Goal: Information Seeking & Learning: Learn about a topic

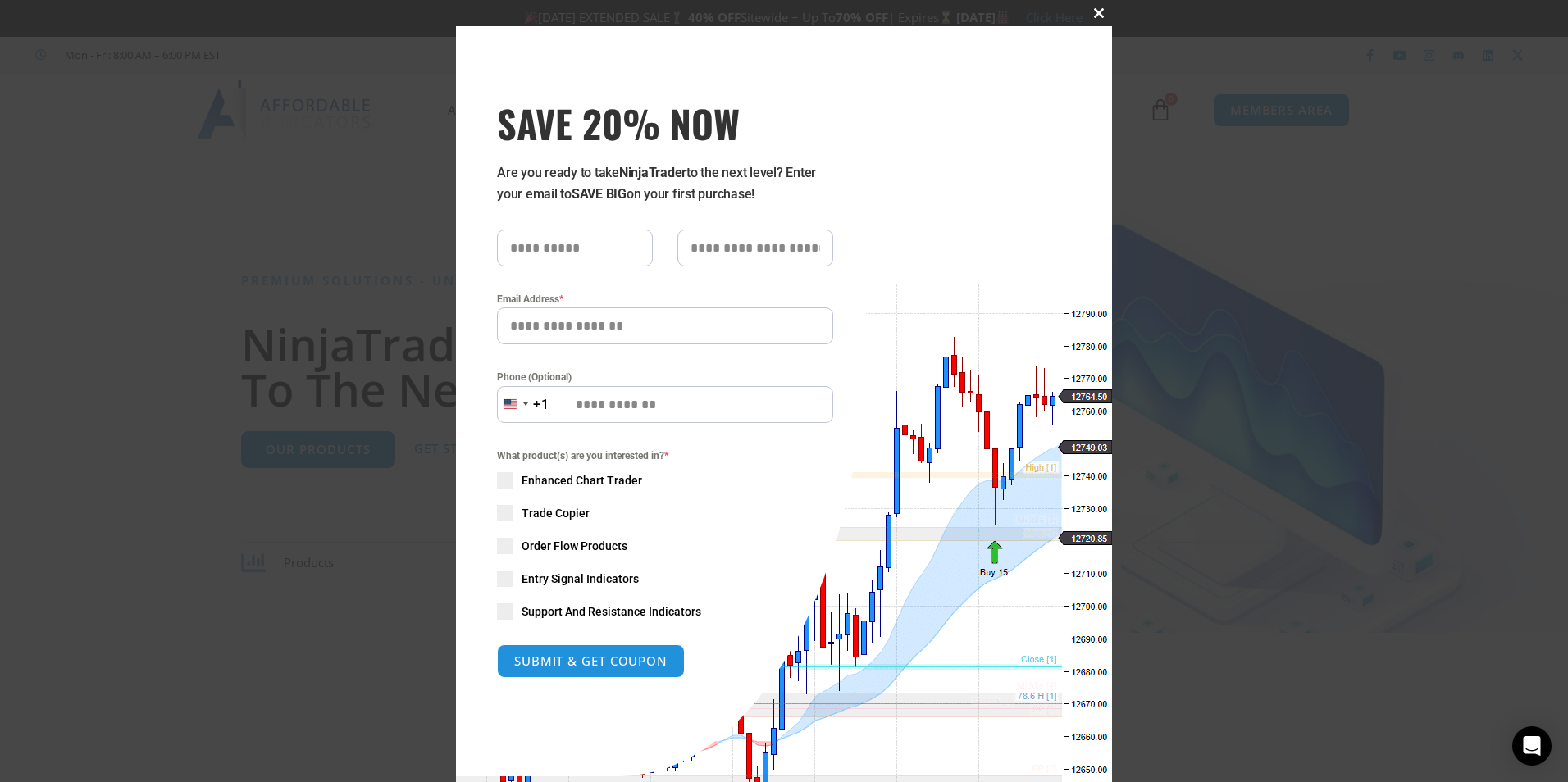
click at [1093, 11] on span at bounding box center [1098, 13] width 26 height 10
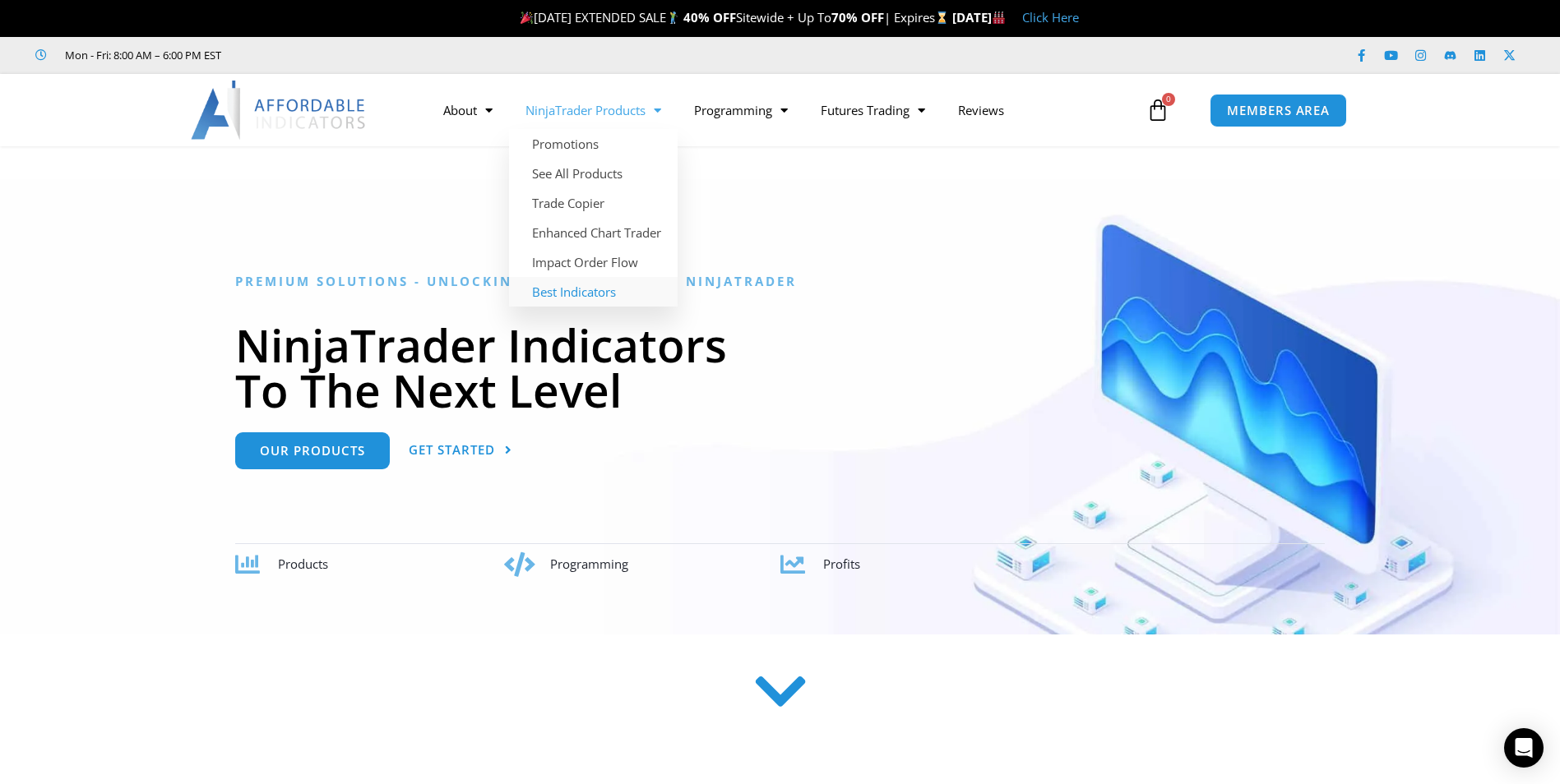
click at [593, 290] on link "Best Indicators" at bounding box center [593, 292] width 168 height 29
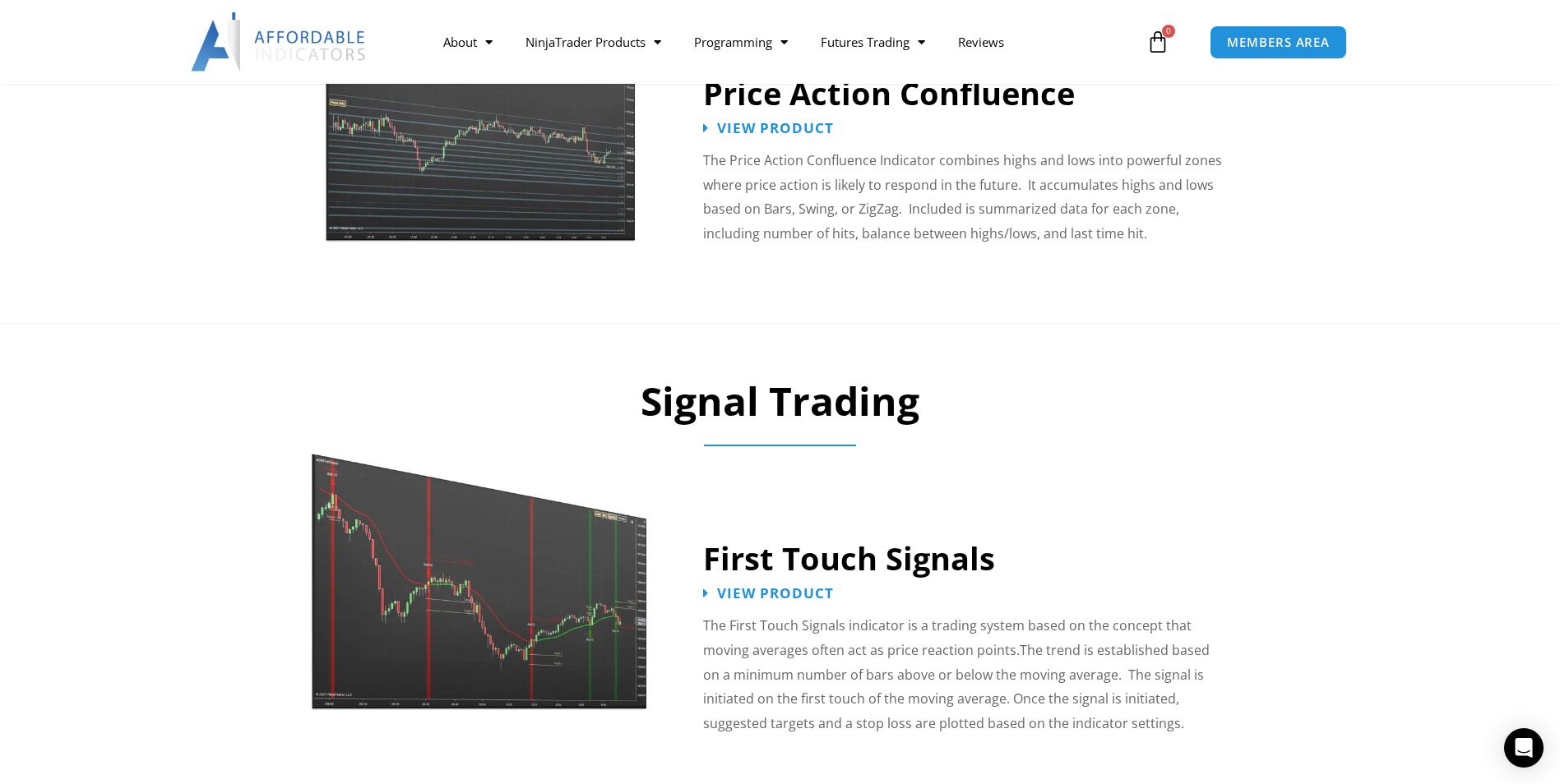
scroll to position [1973, 0]
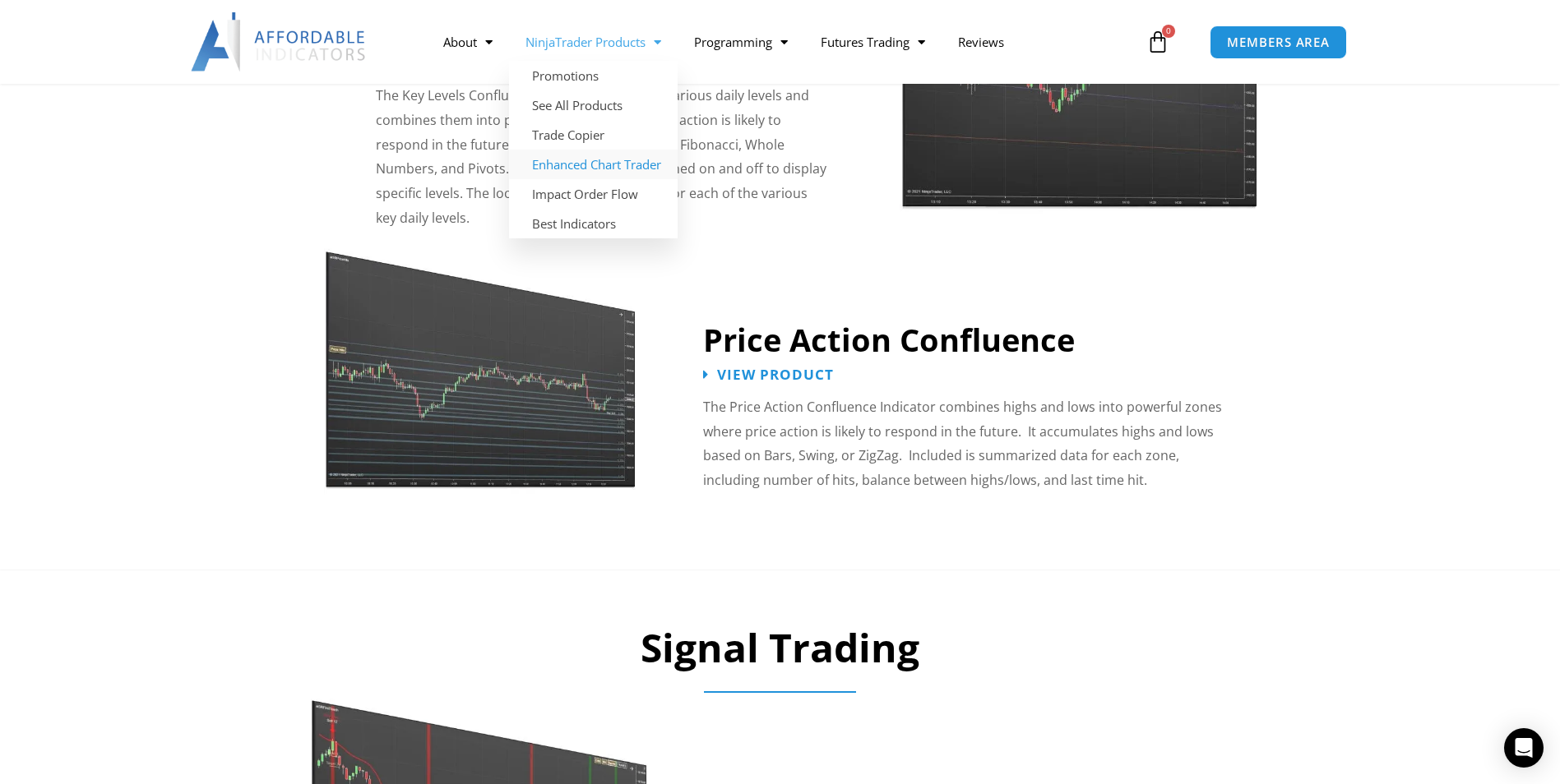
click at [586, 169] on link "Enhanced Chart Trader" at bounding box center [593, 165] width 168 height 29
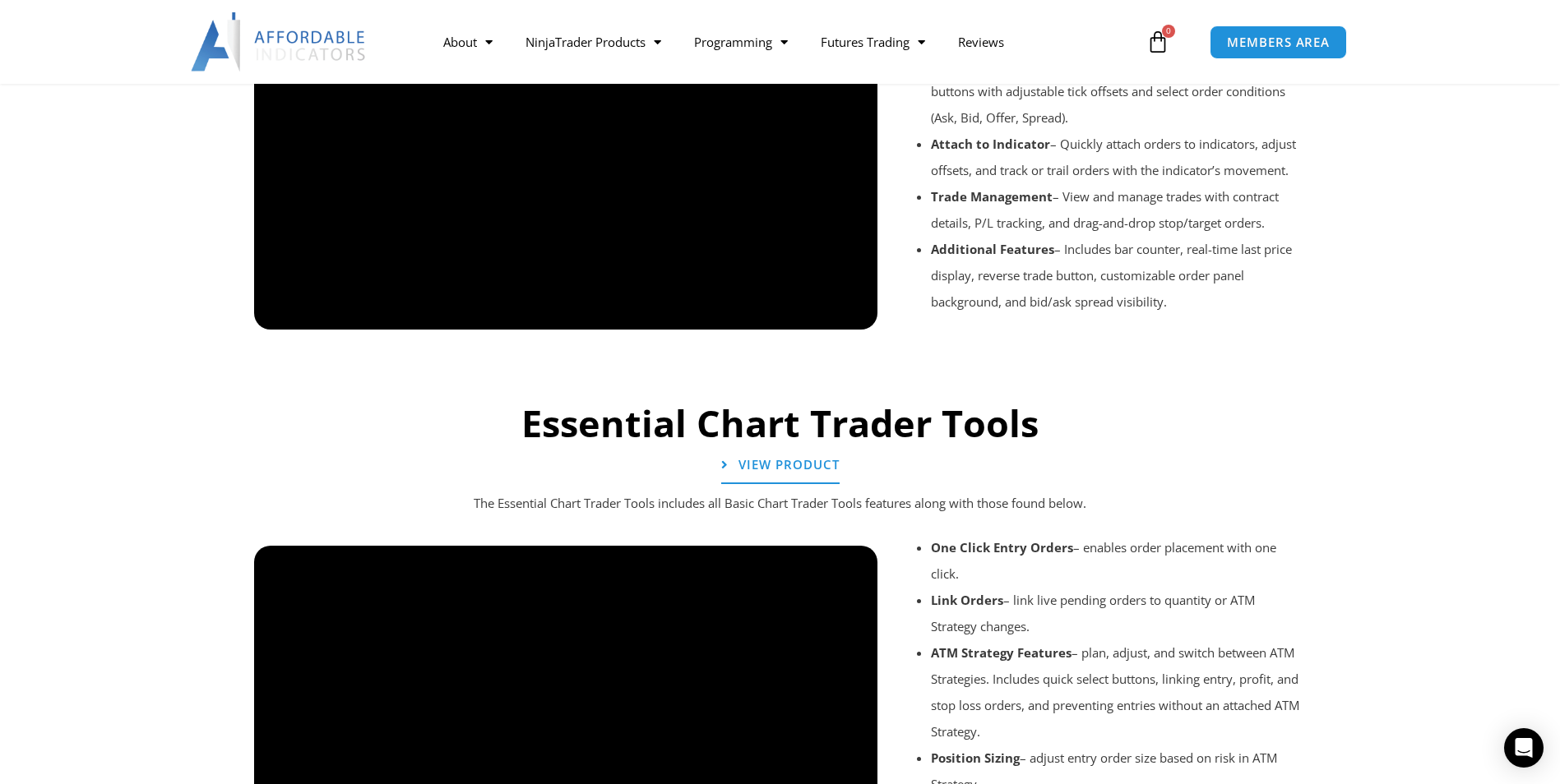
scroll to position [1326, 0]
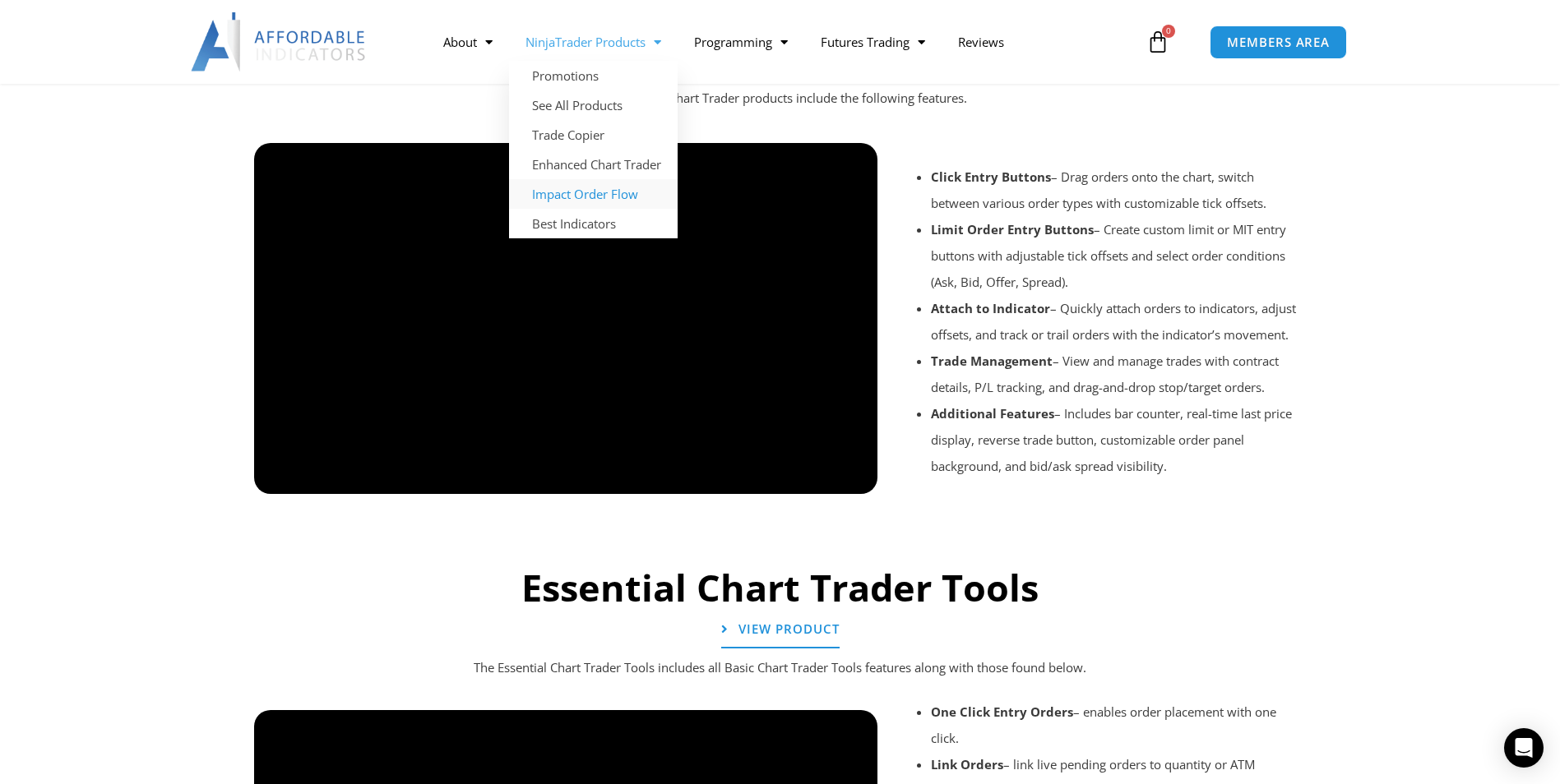
click at [598, 193] on link "Impact Order Flow" at bounding box center [593, 194] width 168 height 29
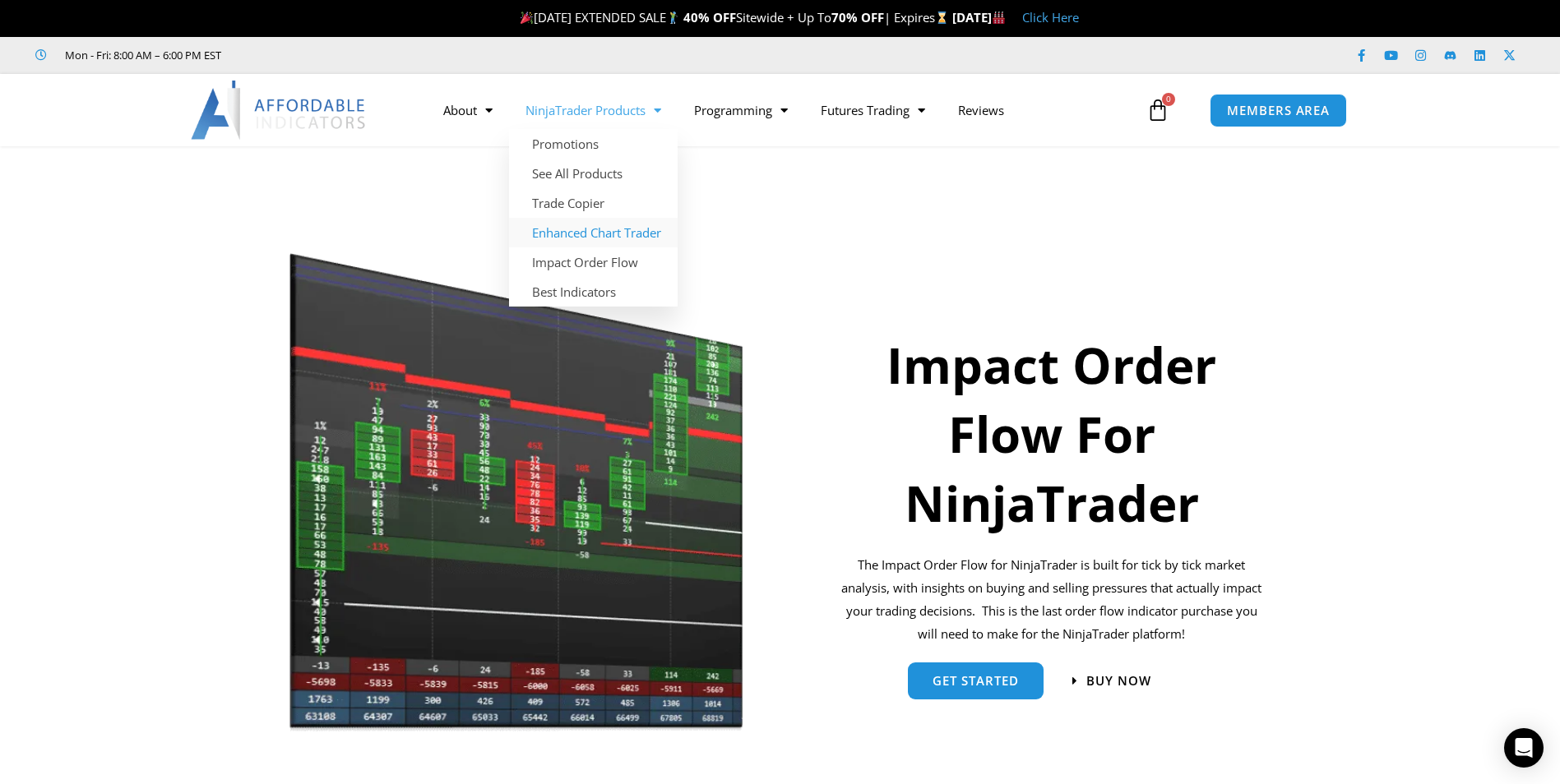
click at [555, 231] on link "Enhanced Chart Trader" at bounding box center [593, 232] width 168 height 29
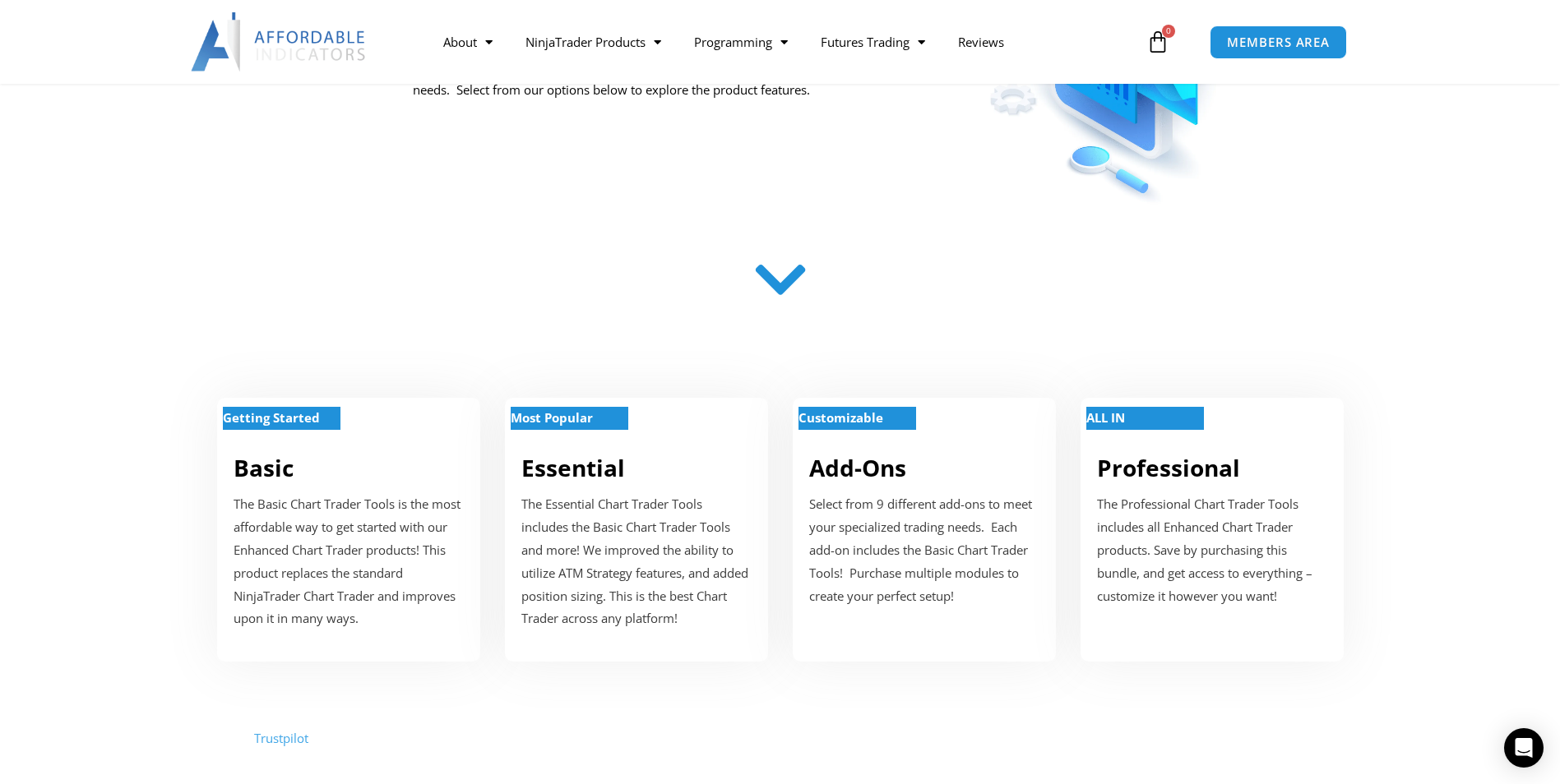
scroll to position [575, 0]
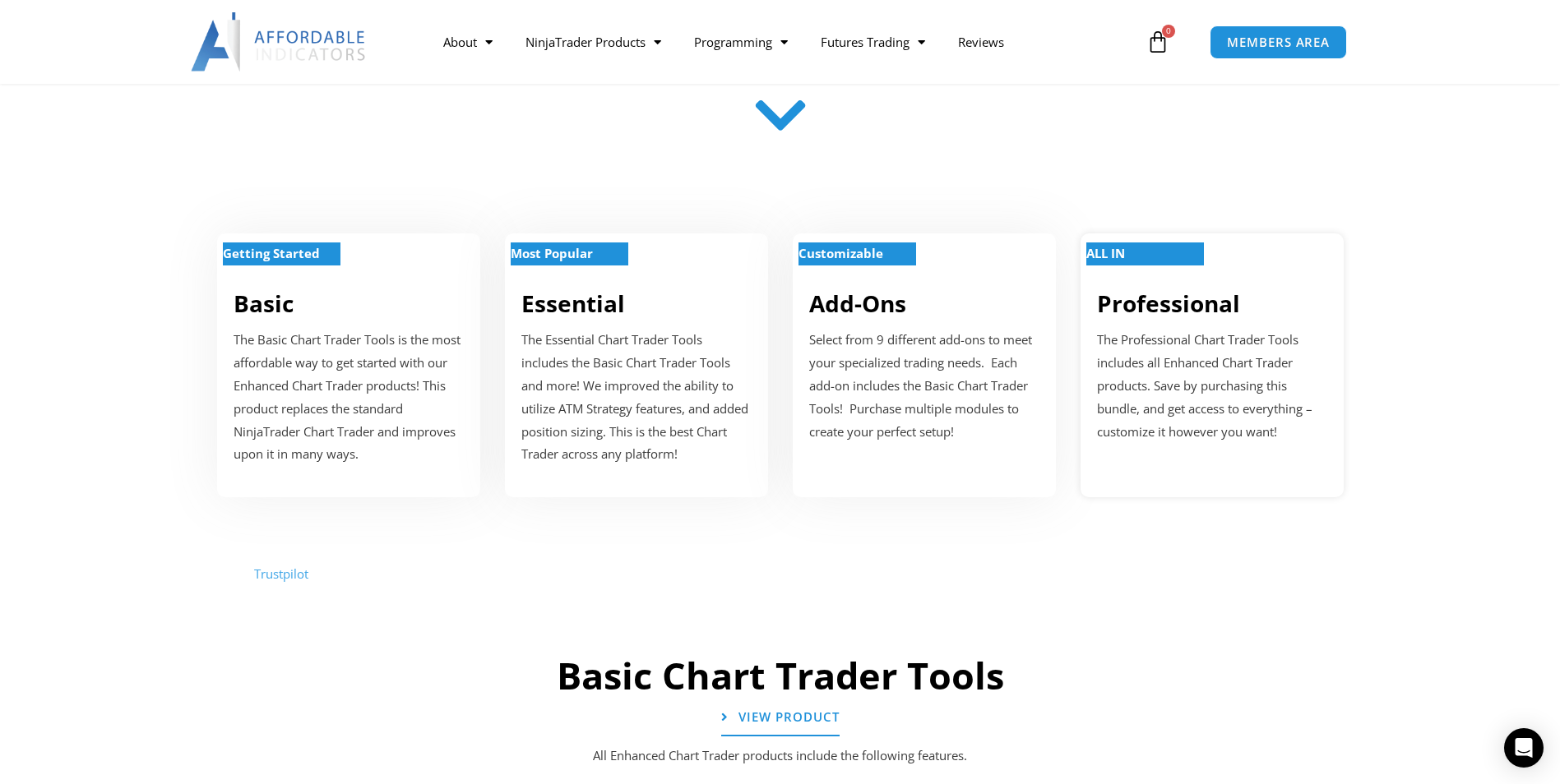
click at [1109, 250] on strong "ALL IN" at bounding box center [1105, 253] width 38 height 16
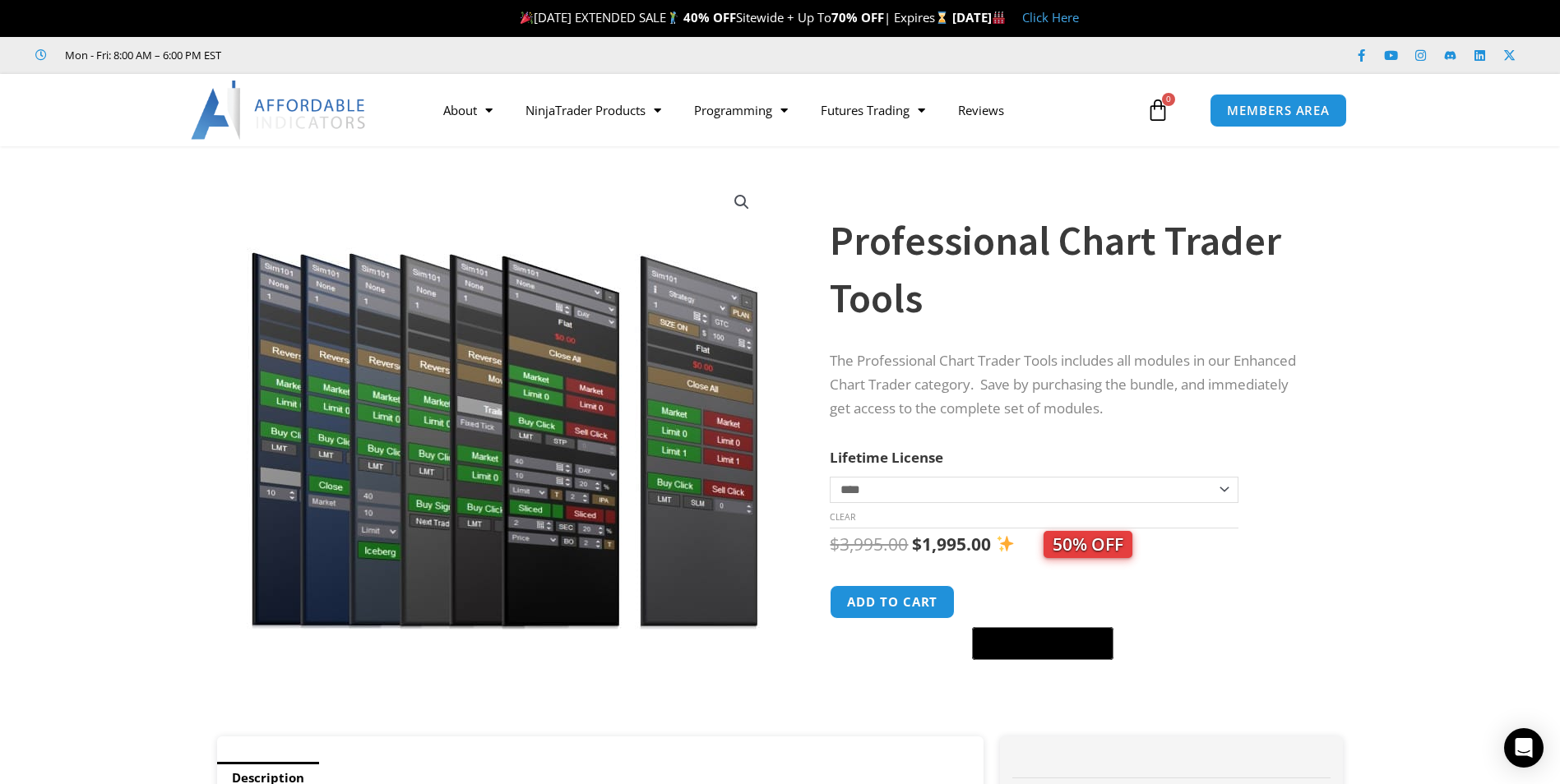
scroll to position [686, 0]
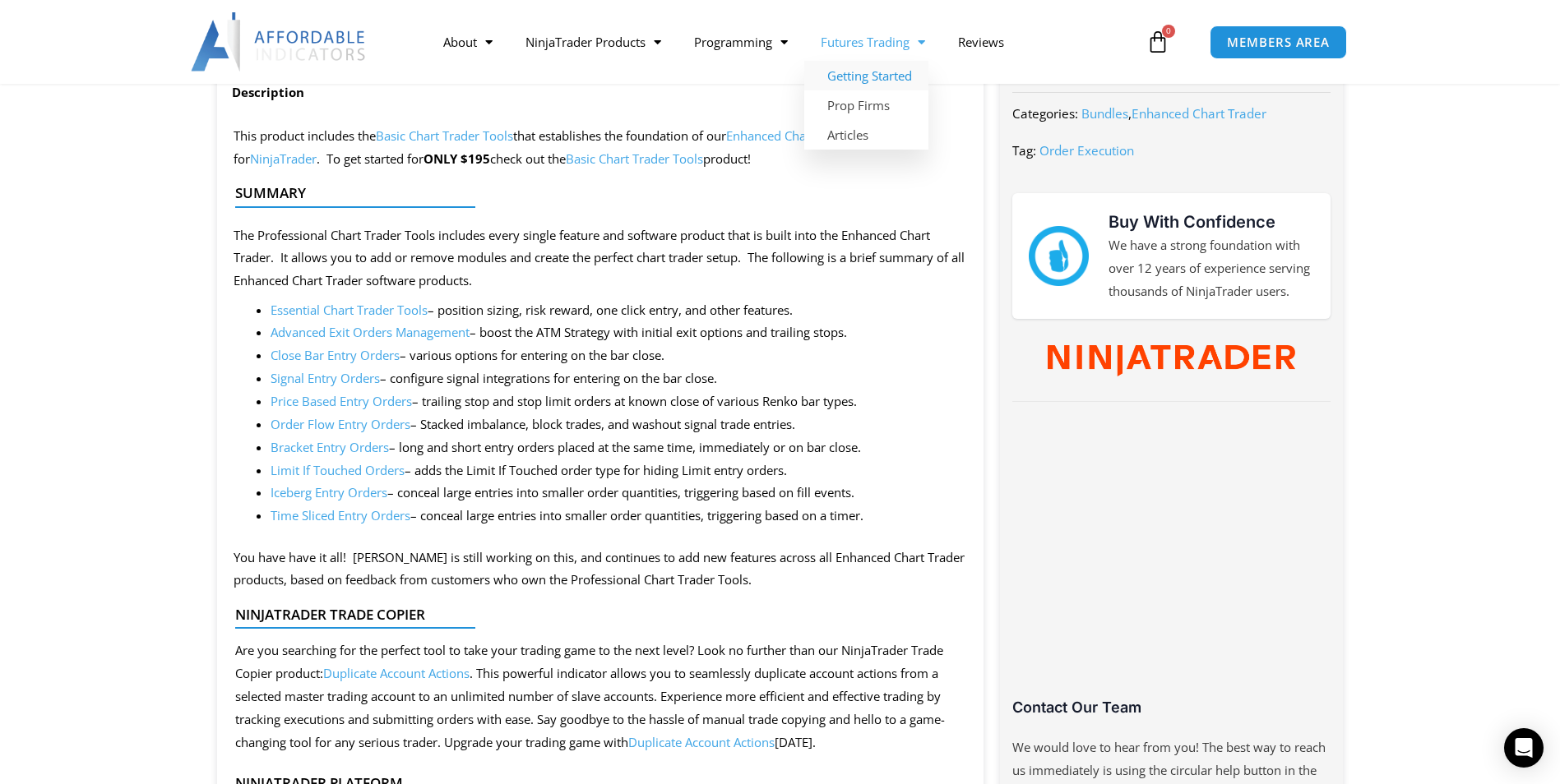
click at [859, 74] on link "Getting Started" at bounding box center [866, 76] width 124 height 29
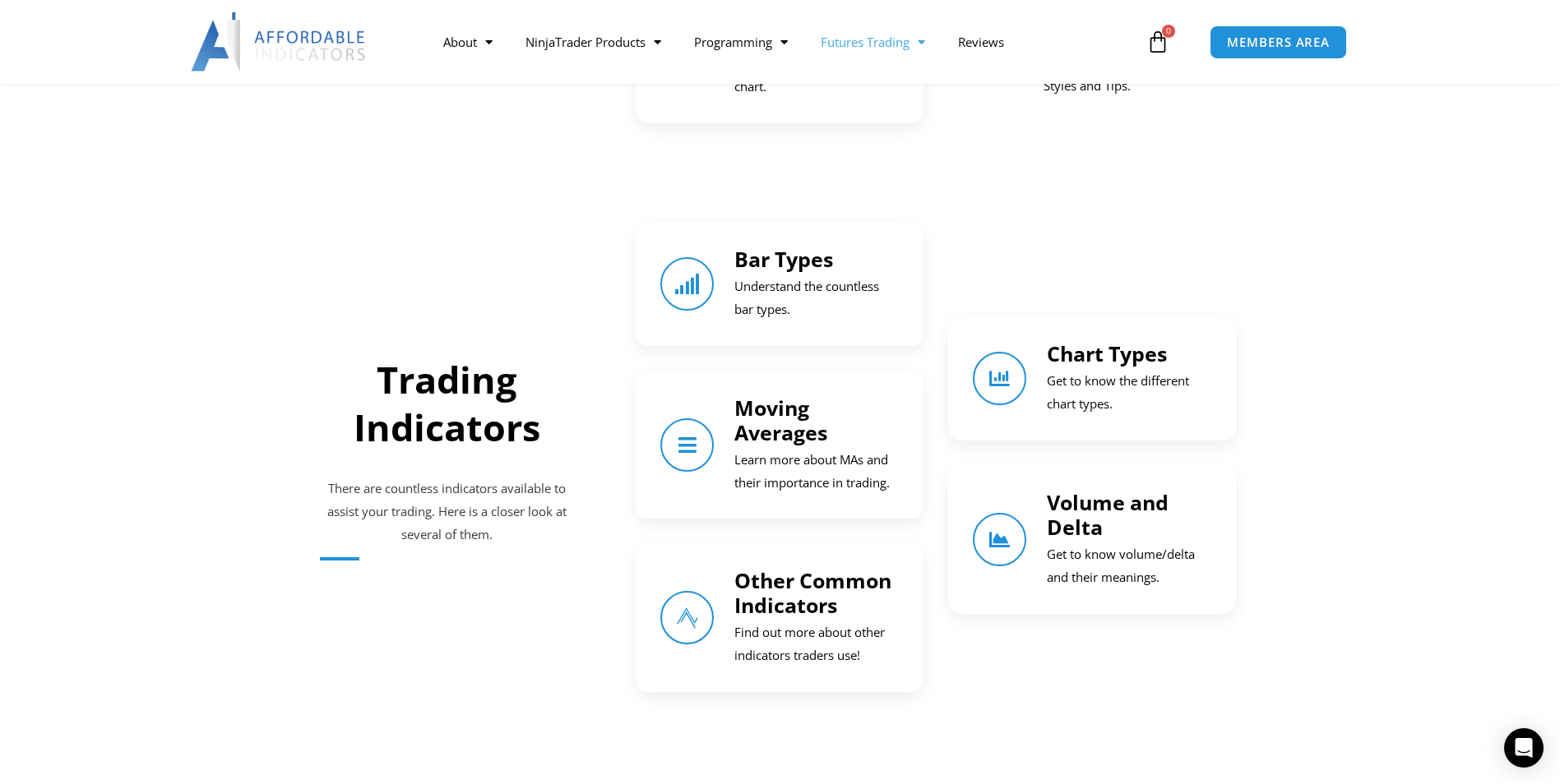
scroll to position [1151, 0]
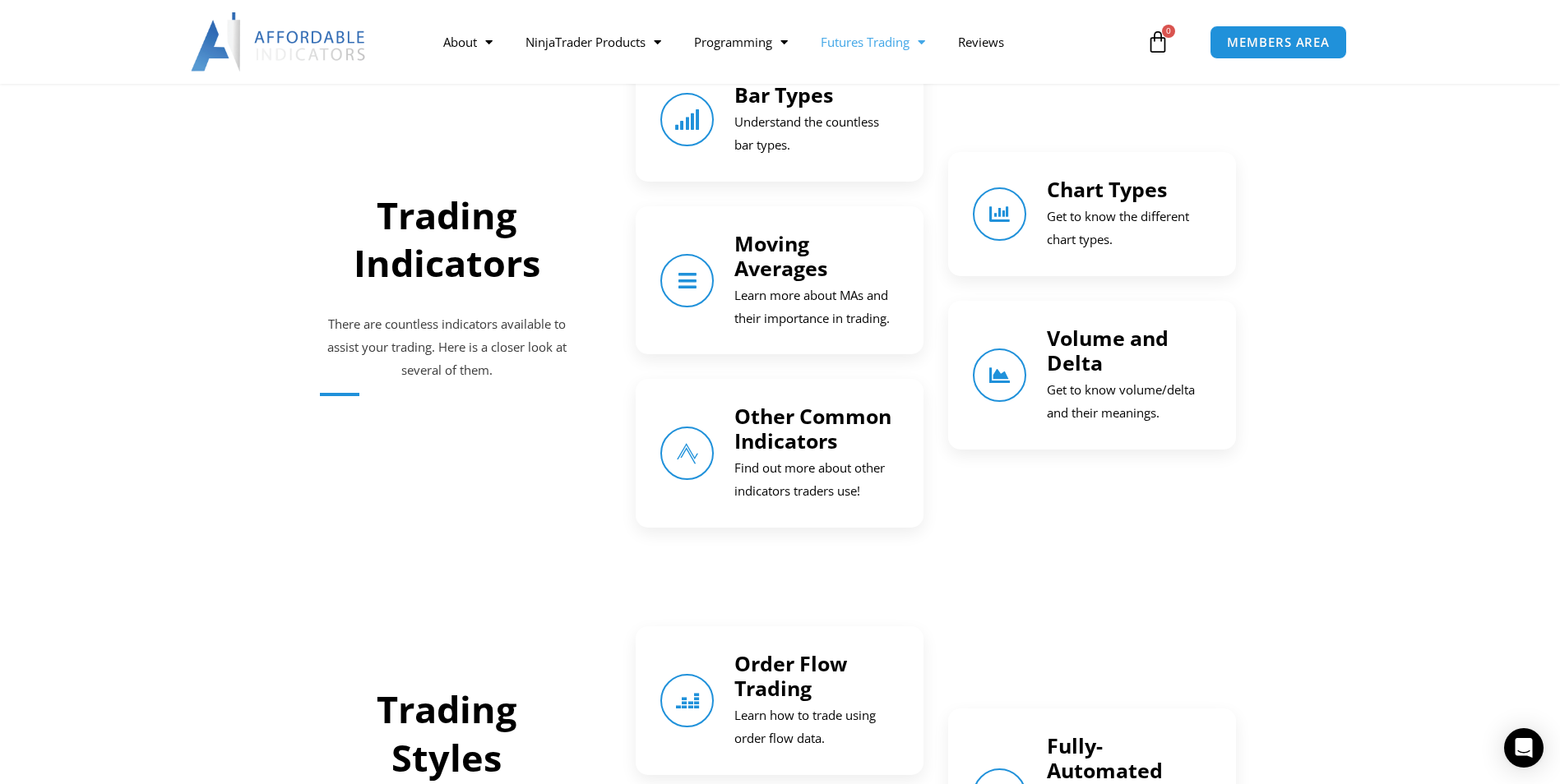
click at [796, 431] on link "Other Common Indicators" at bounding box center [813, 429] width 157 height 53
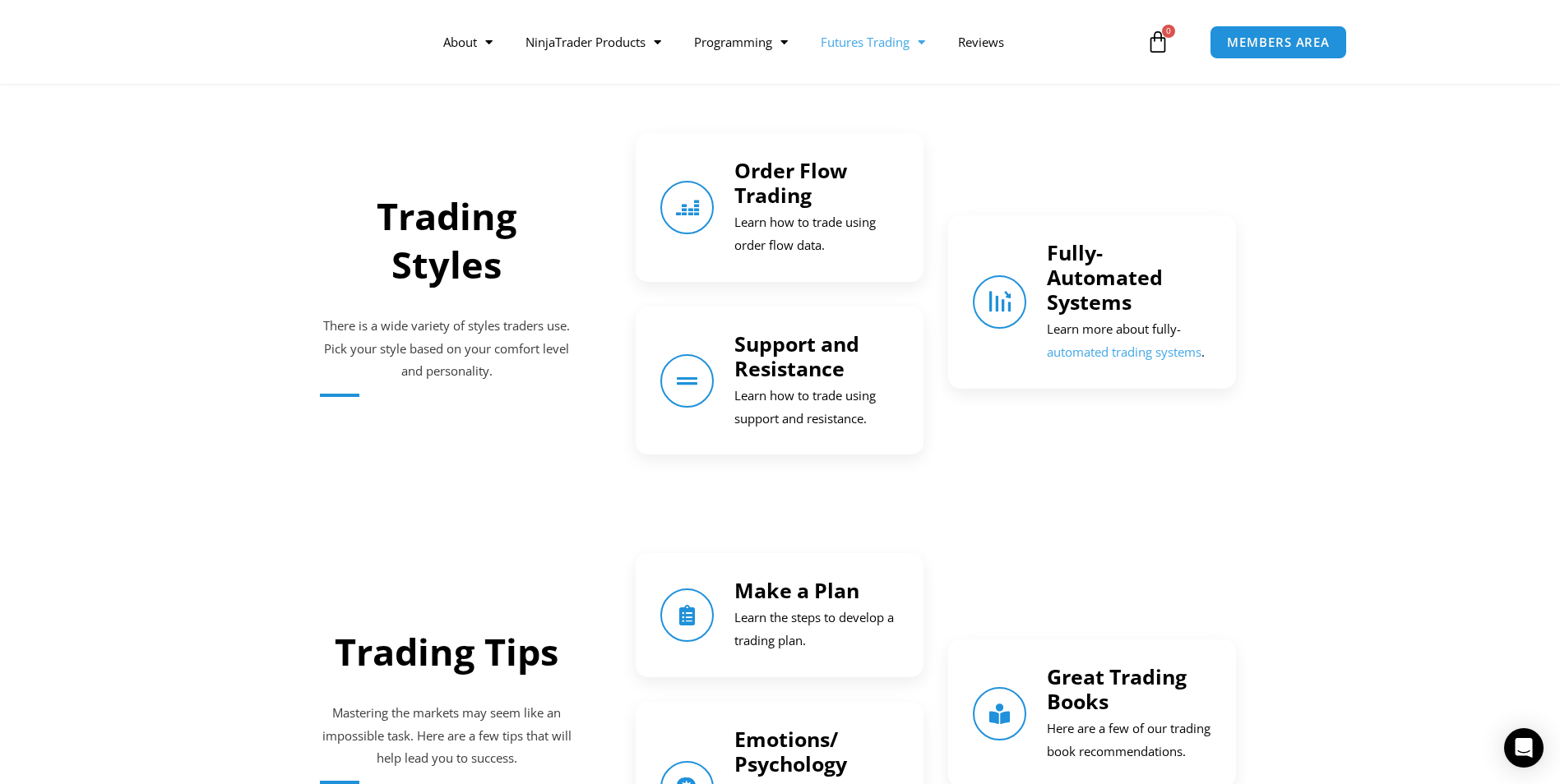
scroll to position [1726, 0]
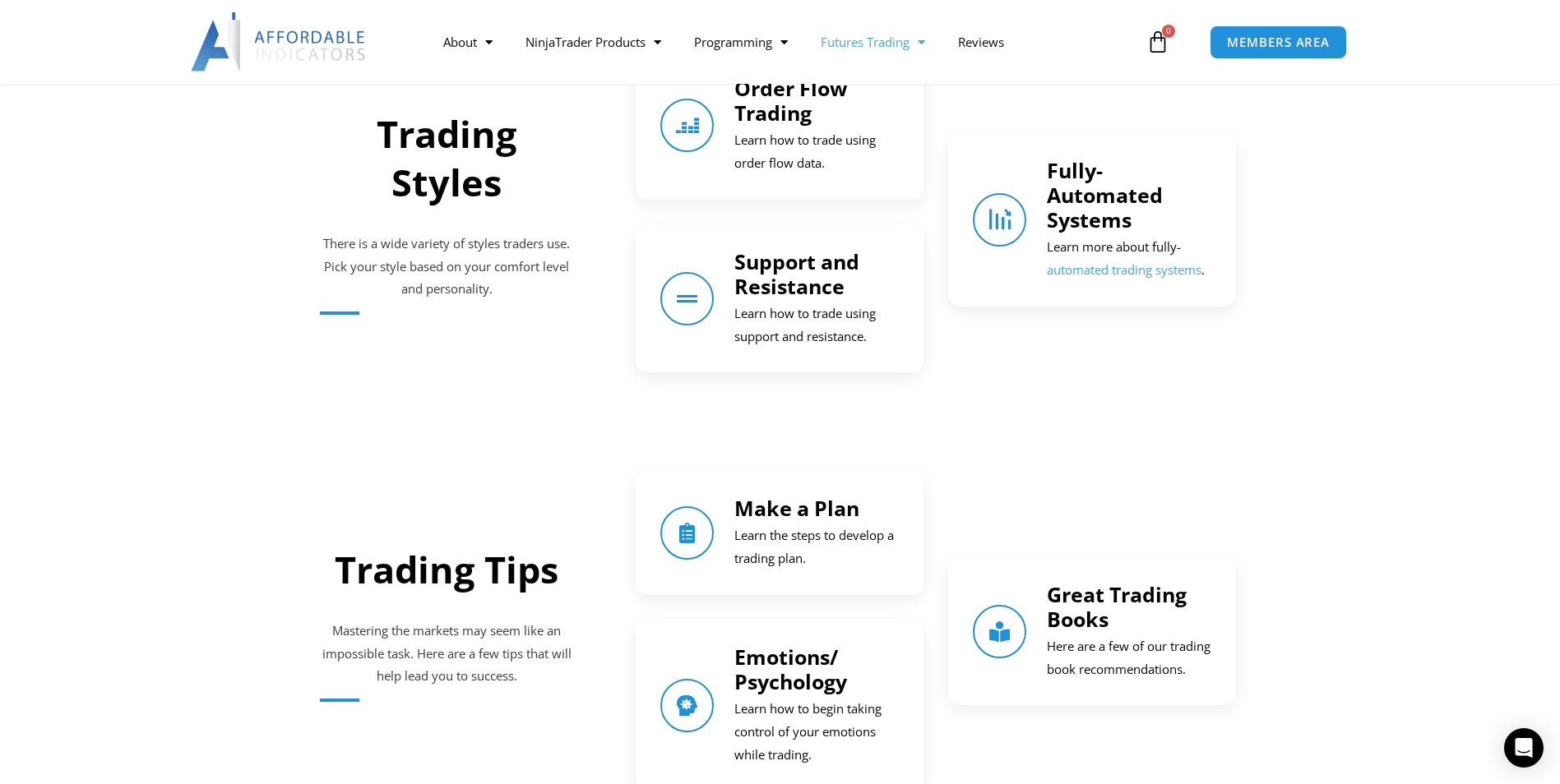
click at [781, 524] on div "Make a Plan Learn the steps to develop a trading plan." at bounding box center [817, 533] width 165 height 75
click at [810, 516] on link "Make a Plan" at bounding box center [797, 508] width 125 height 28
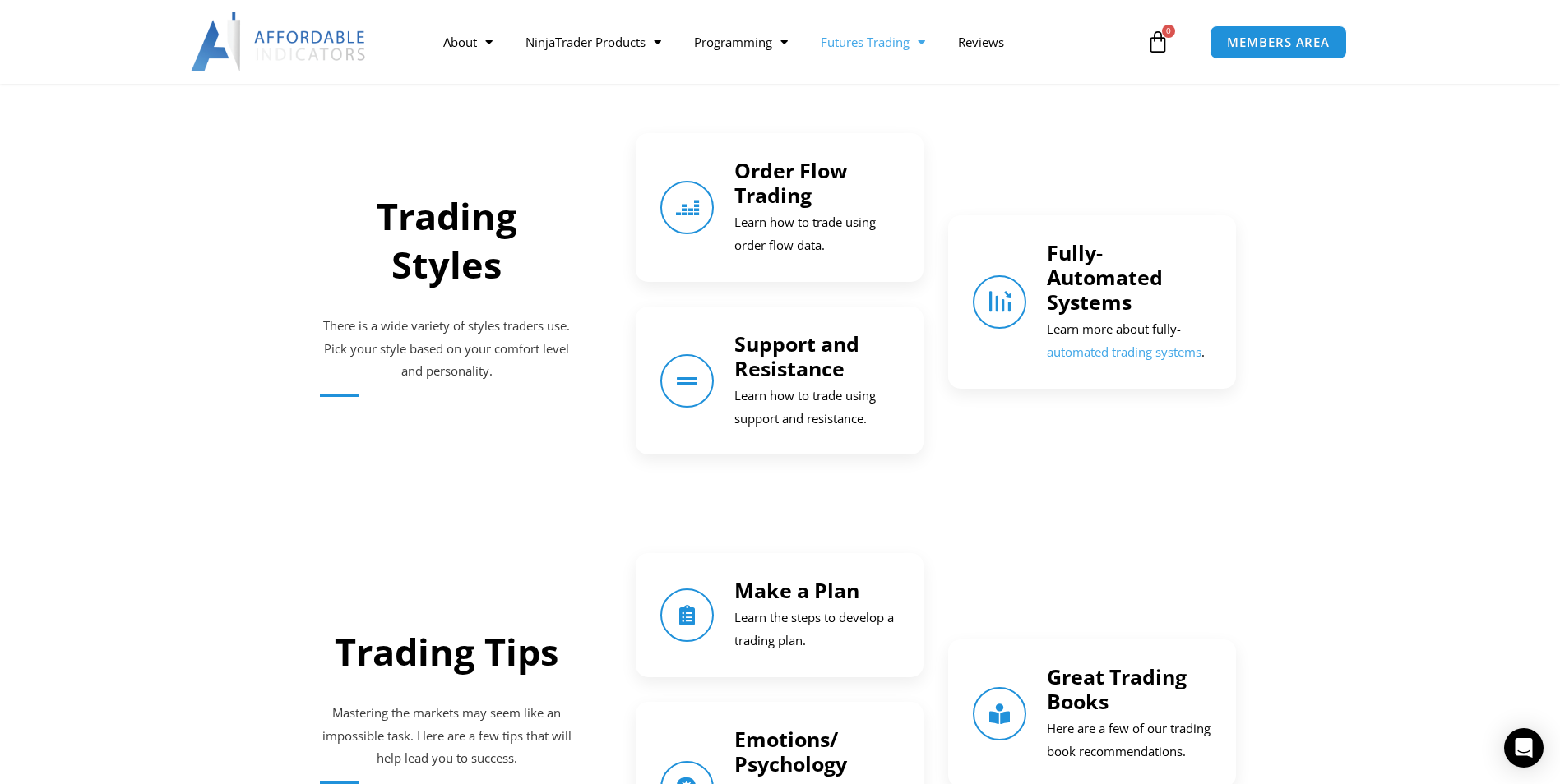
click at [727, 199] on div "Order Flow Trading Learn how to trade using order flow data." at bounding box center [780, 208] width 239 height 100
click at [771, 195] on link "Order Flow Trading" at bounding box center [791, 183] width 113 height 53
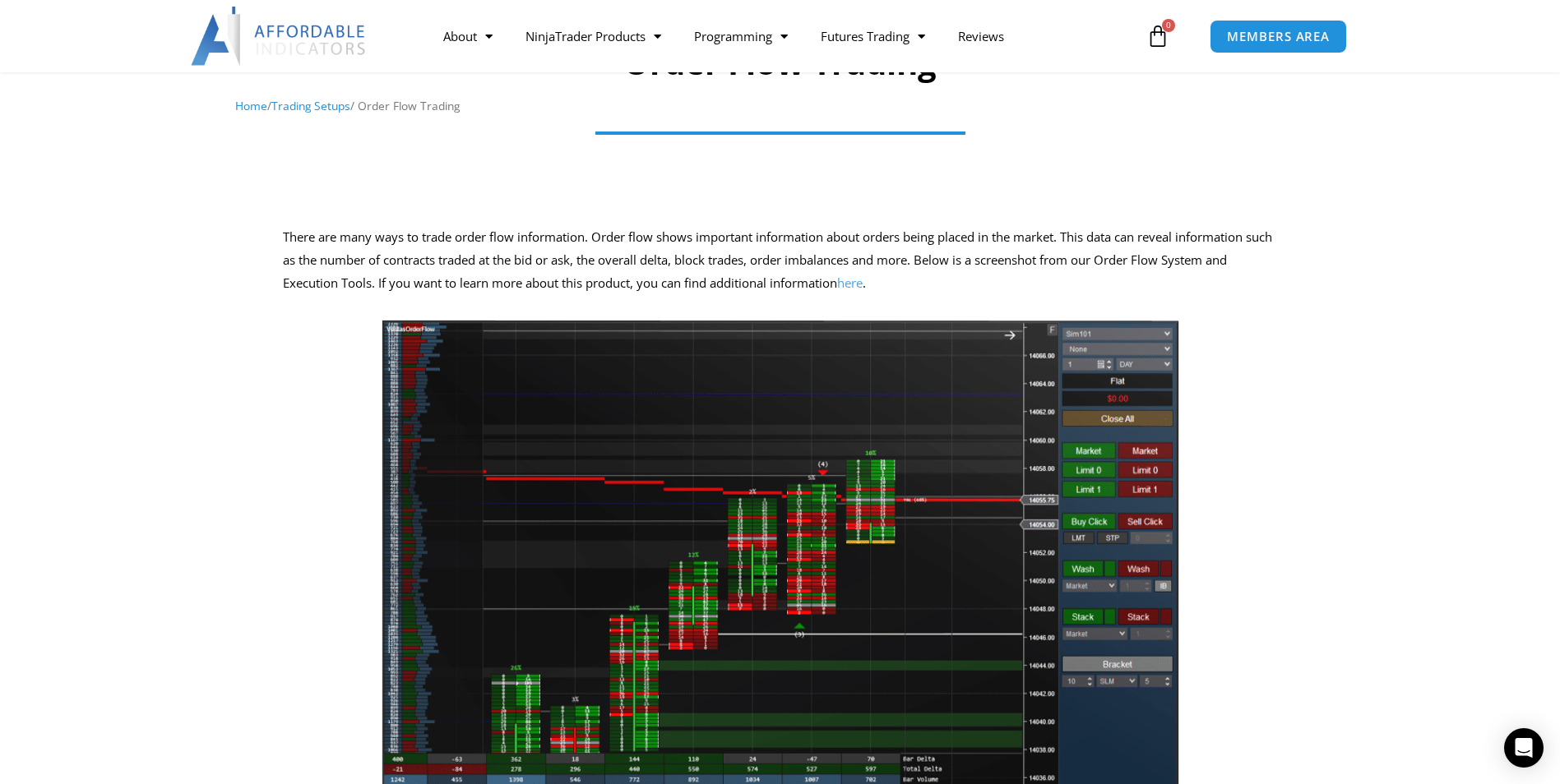
scroll to position [82, 0]
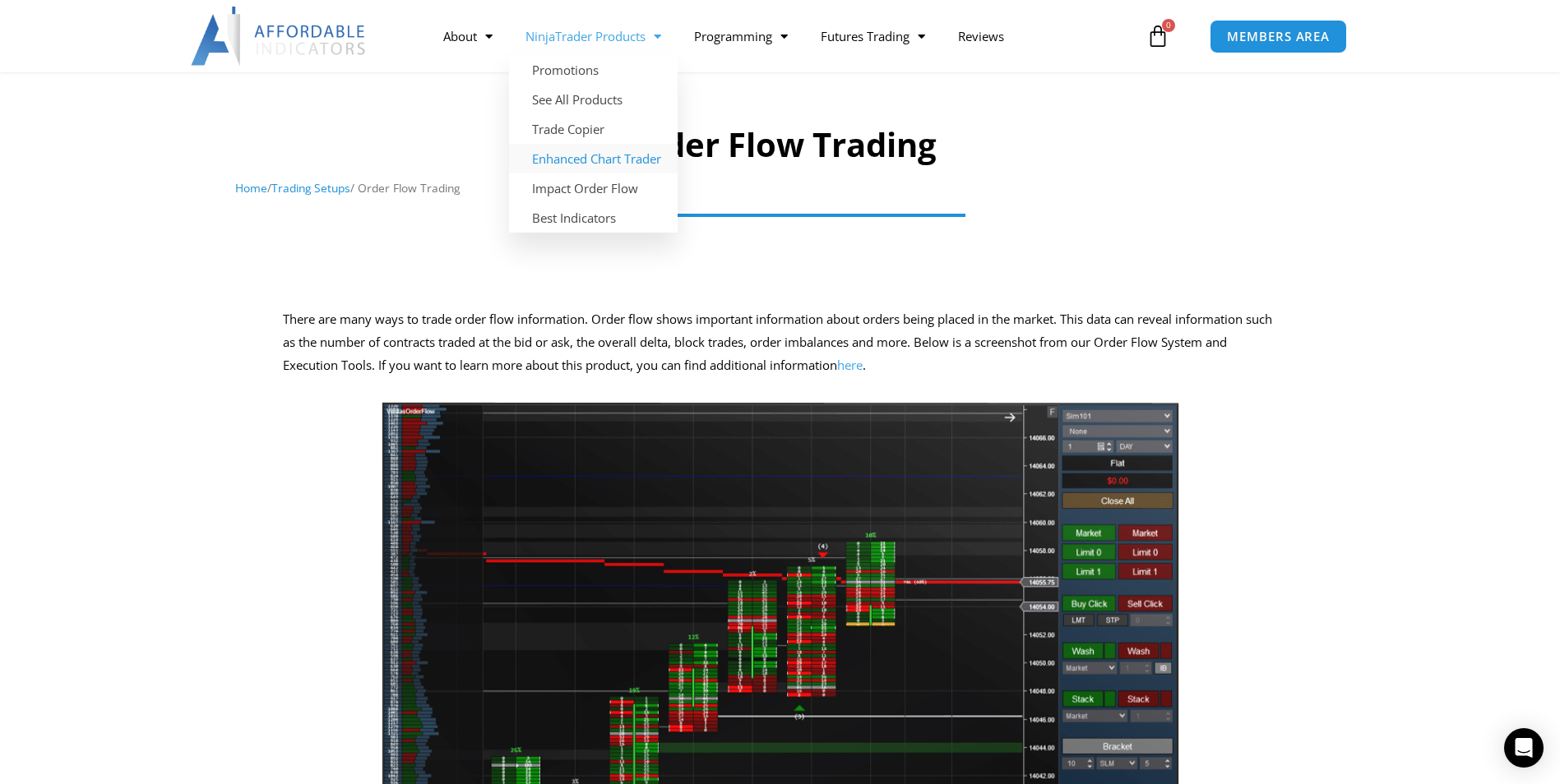
click at [610, 166] on link "Enhanced Chart Trader" at bounding box center [593, 158] width 168 height 29
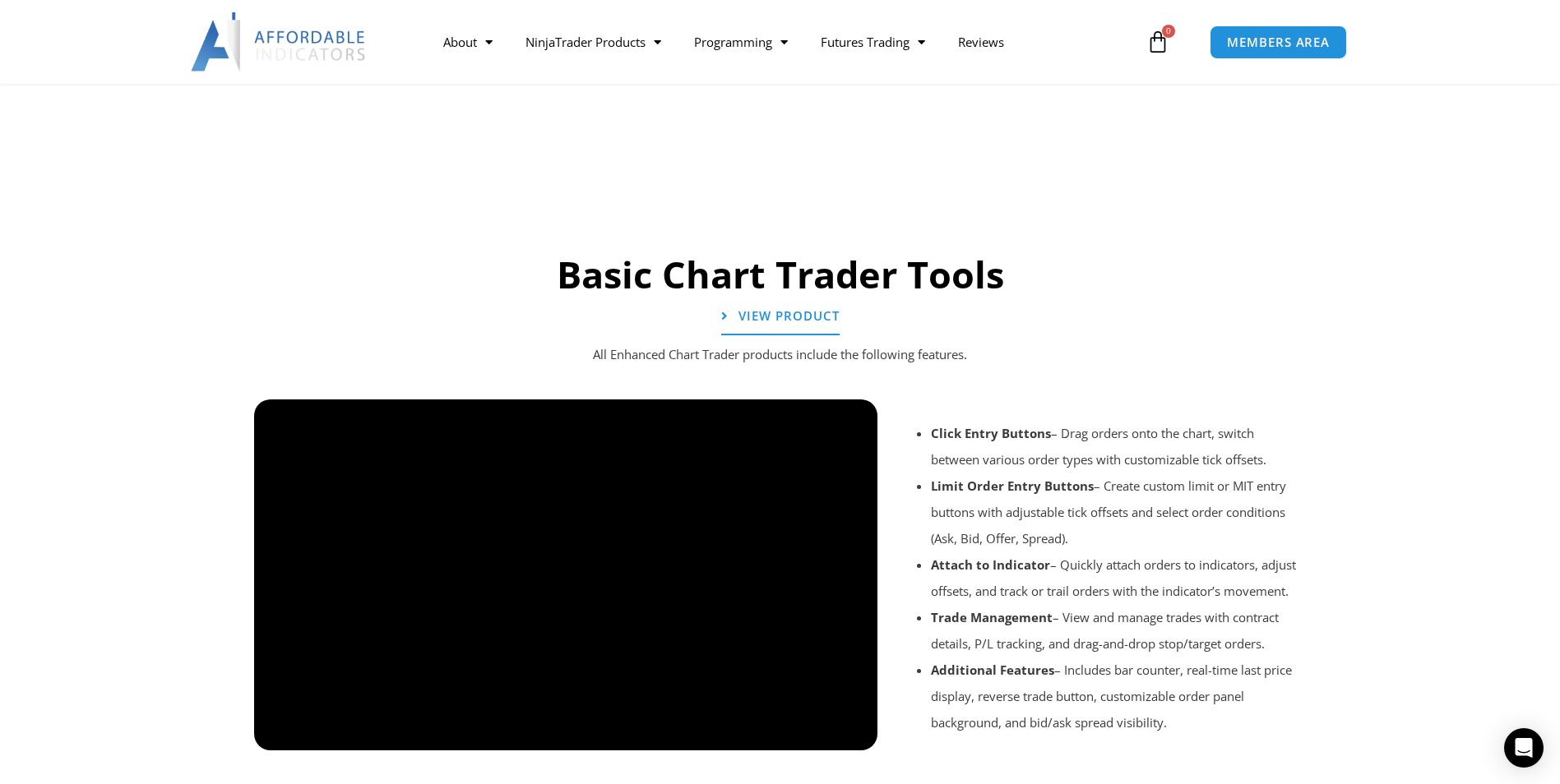
scroll to position [1151, 0]
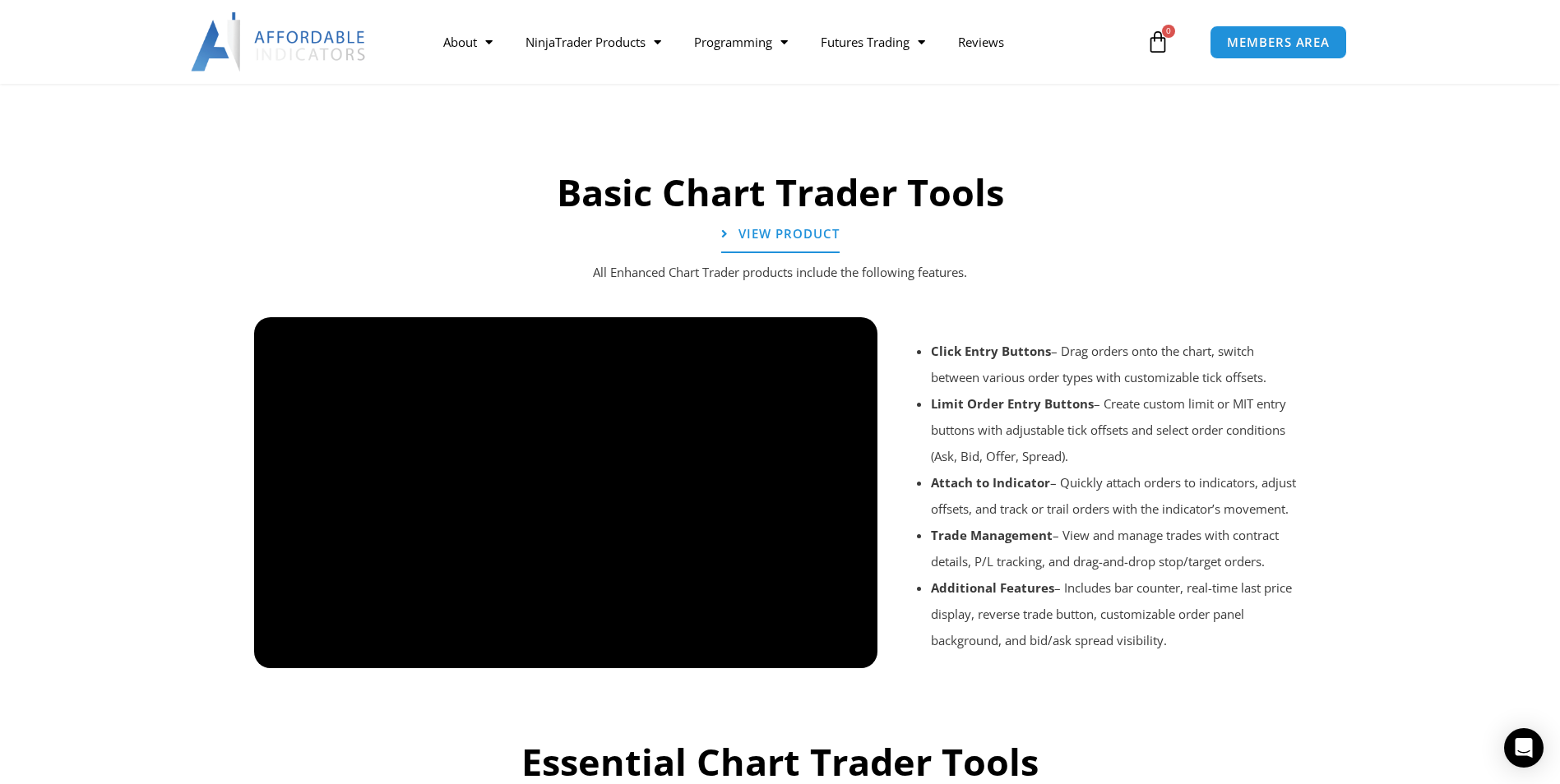
click at [282, 653] on div at bounding box center [780, 691] width 1069 height 78
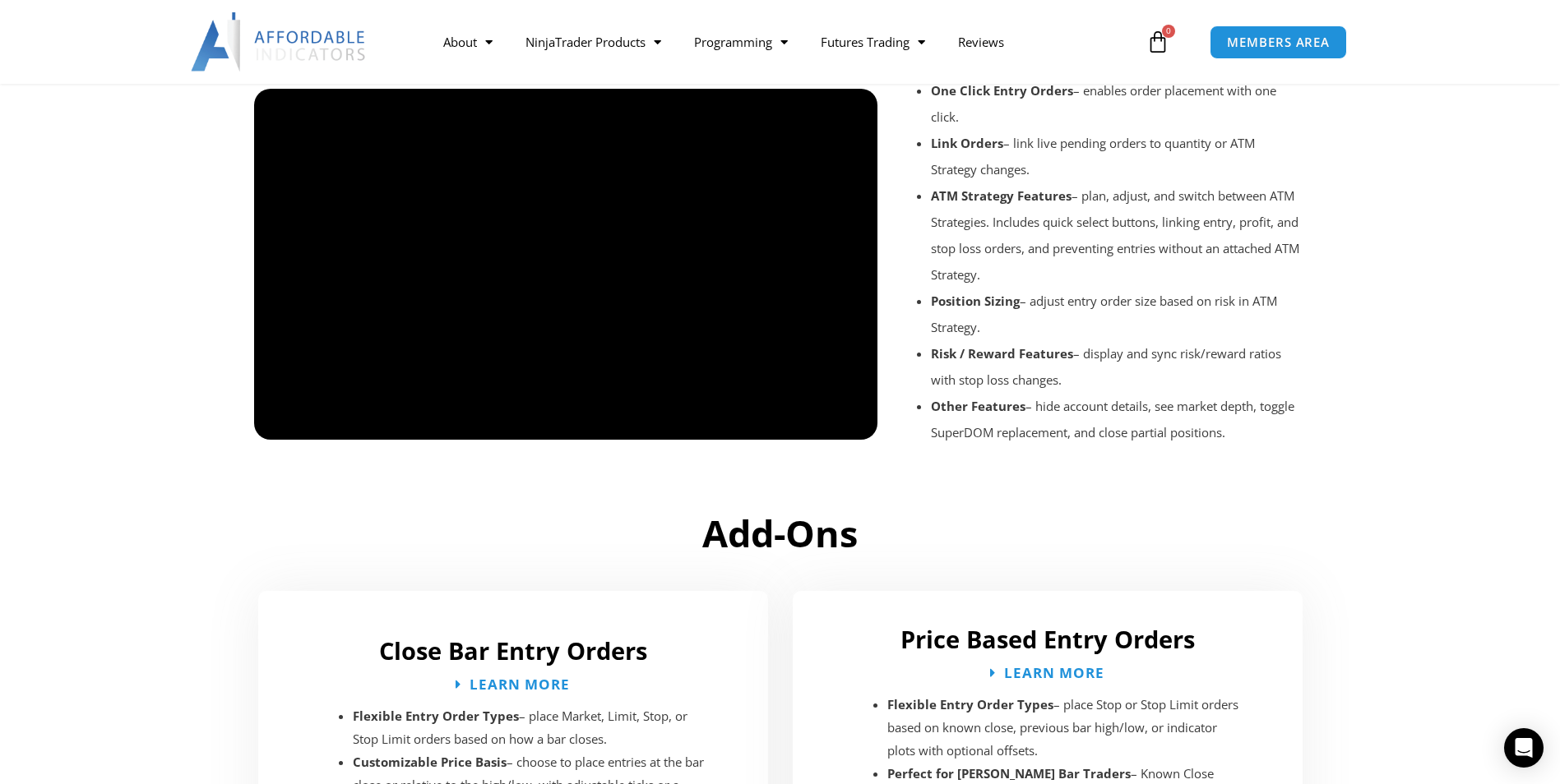
scroll to position [1864, 0]
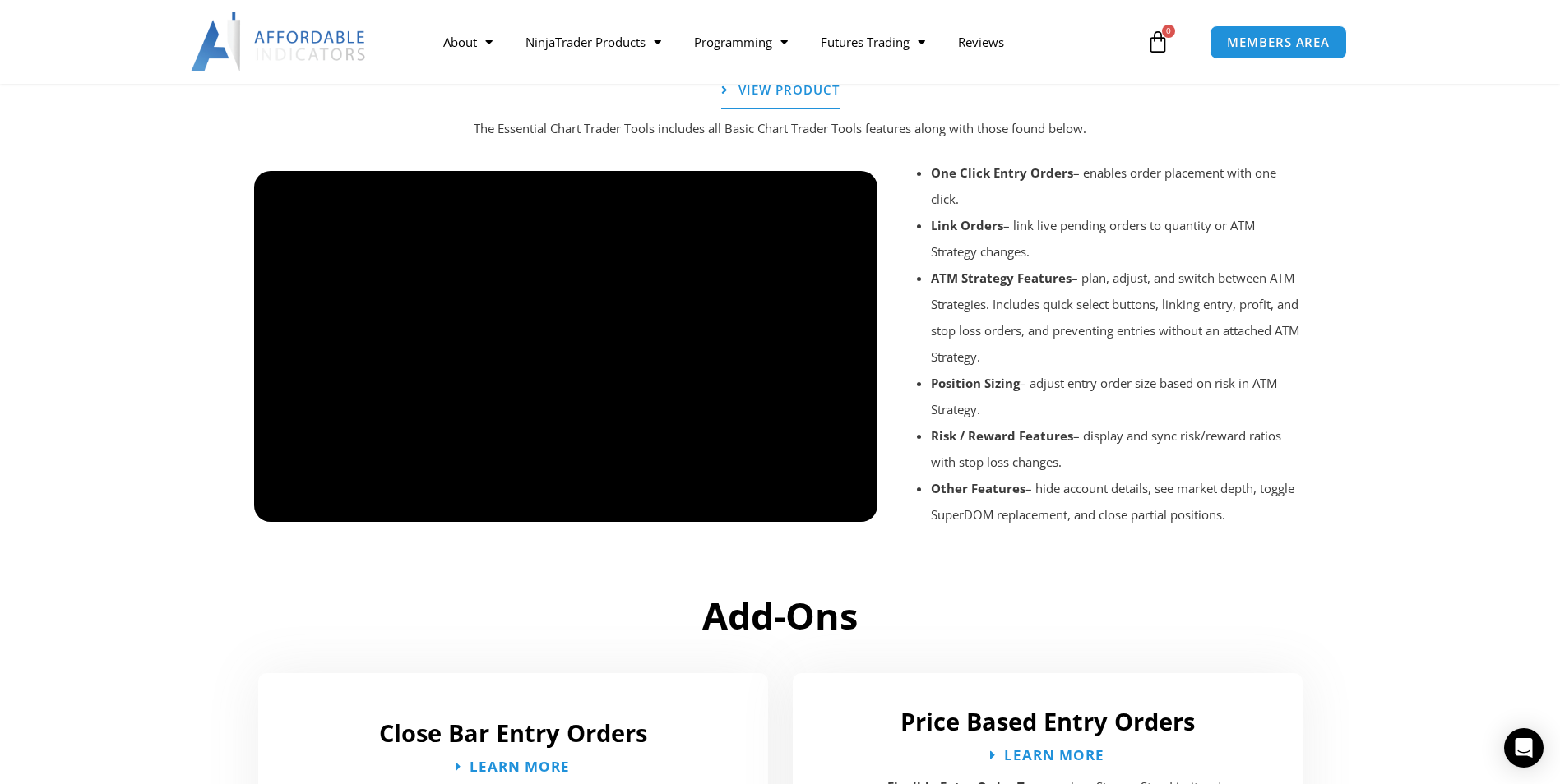
click at [283, 510] on div at bounding box center [566, 536] width 624 height 78
click at [271, 504] on div at bounding box center [566, 536] width 624 height 78
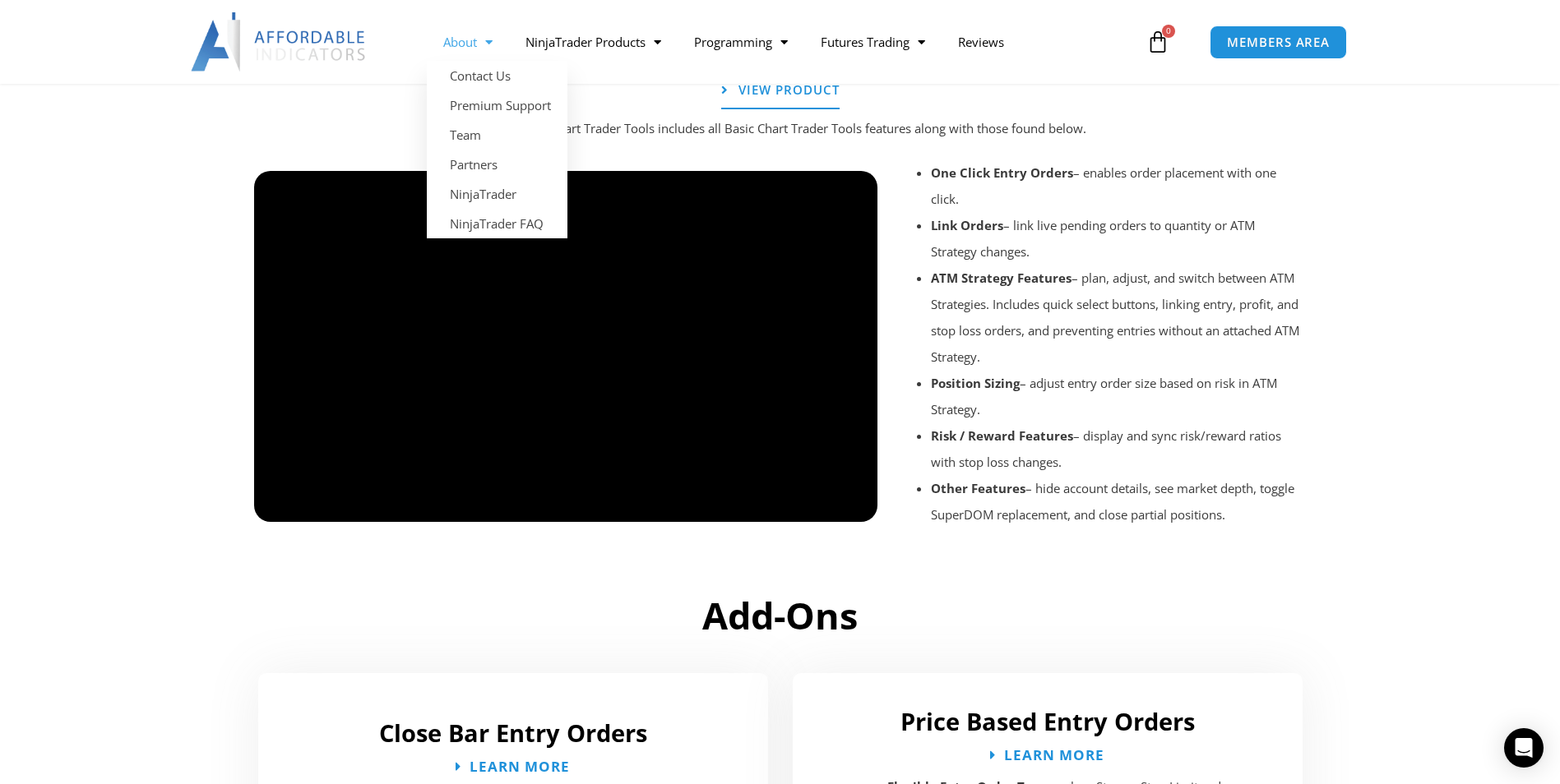
click at [489, 49] on span "Menu" at bounding box center [484, 42] width 16 height 28
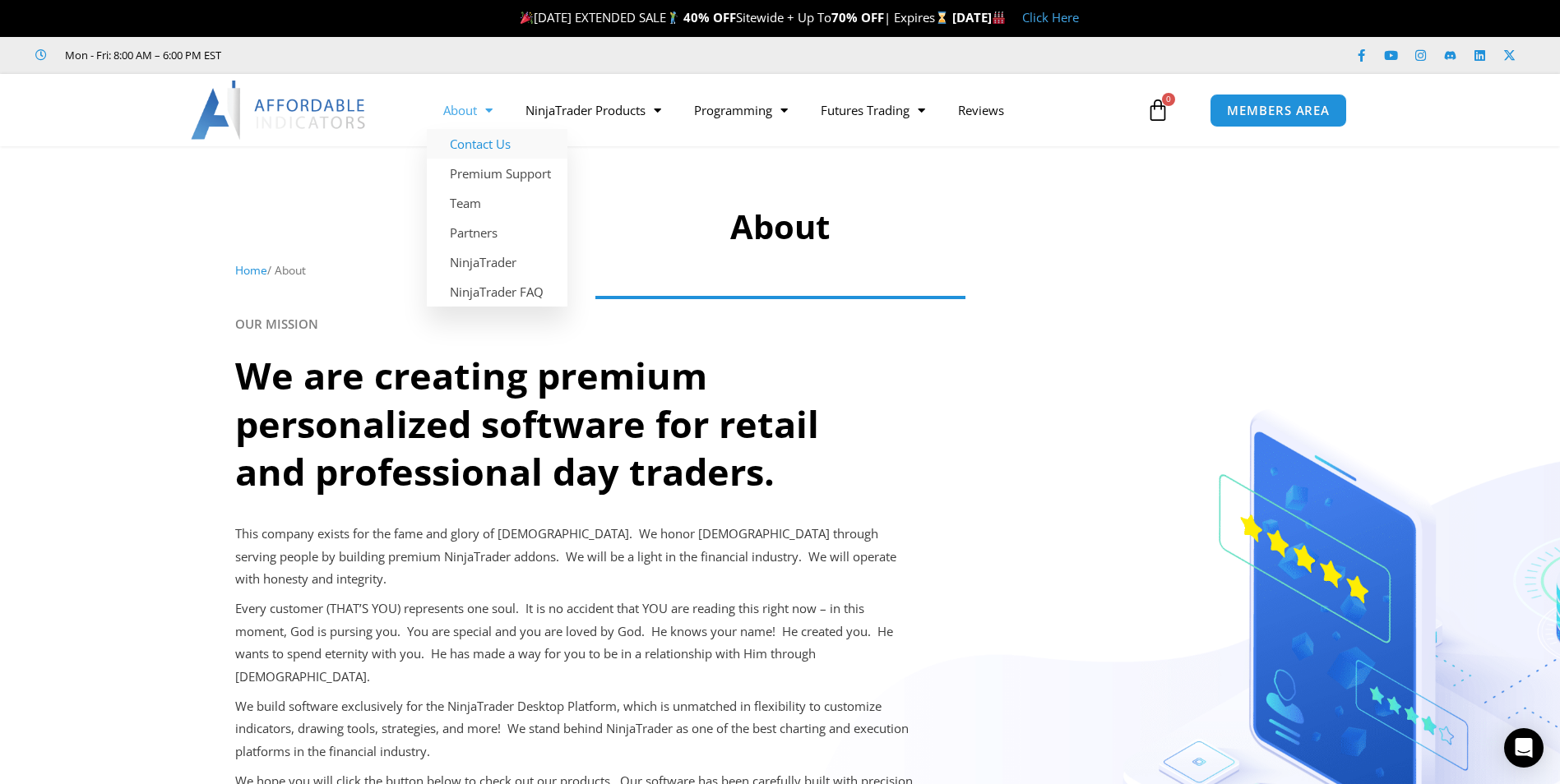
click at [476, 144] on link "Contact Us" at bounding box center [497, 144] width 141 height 29
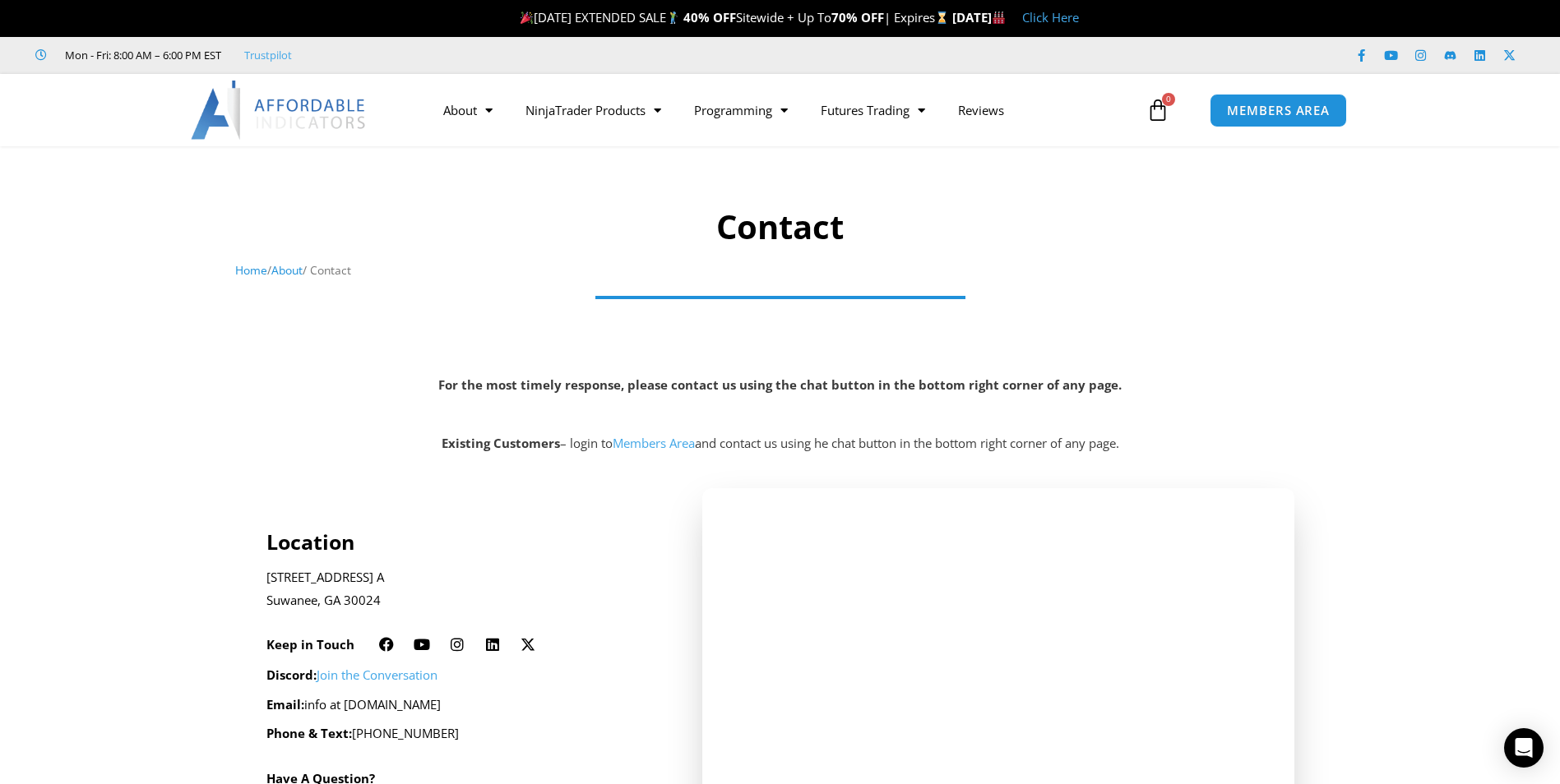
scroll to position [82, 0]
